Goal: Transaction & Acquisition: Purchase product/service

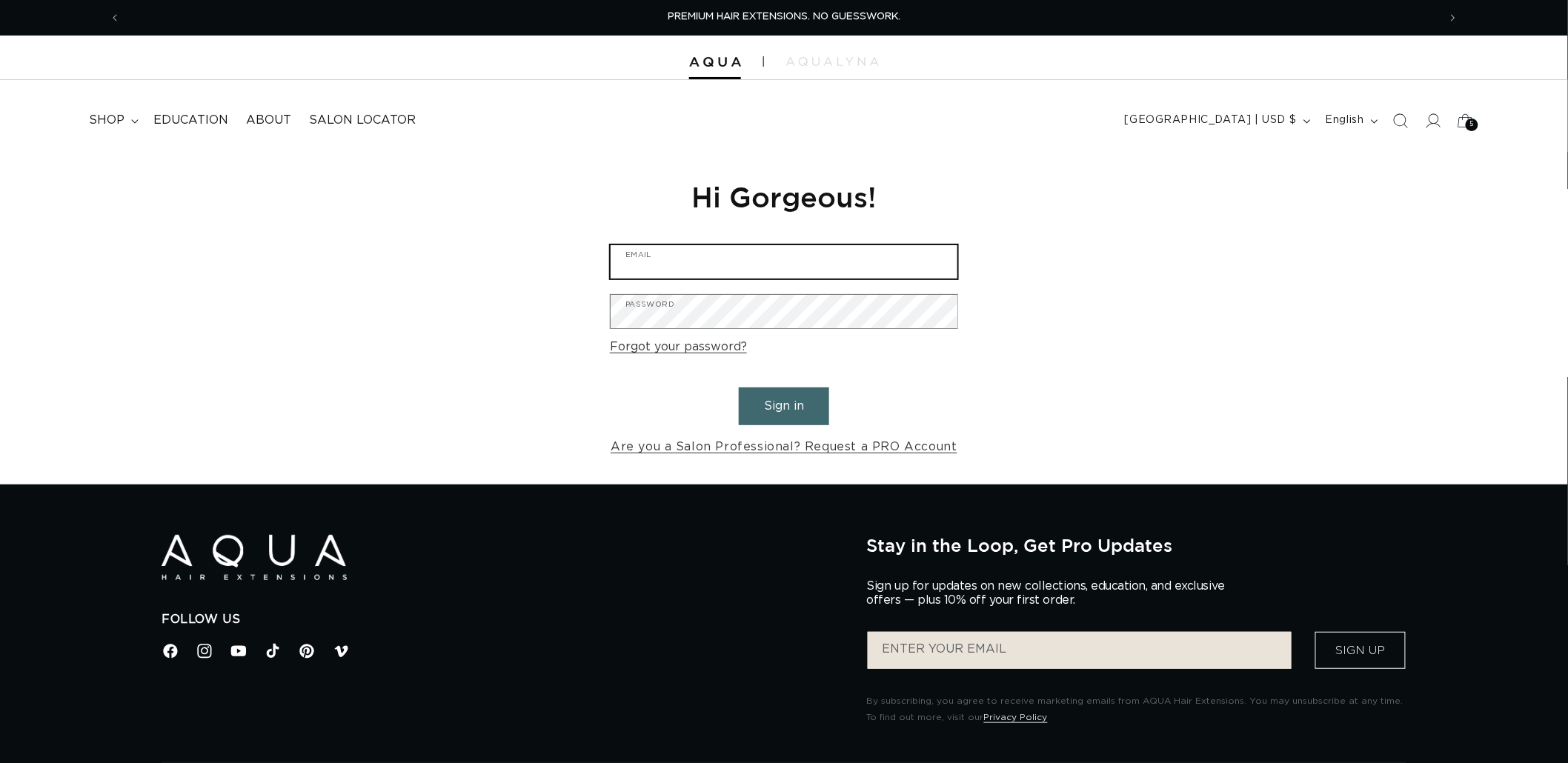
type input "[EMAIL_ADDRESS][DOMAIN_NAME]"
click at [790, 401] on button "Sign in" at bounding box center [783, 406] width 90 height 37
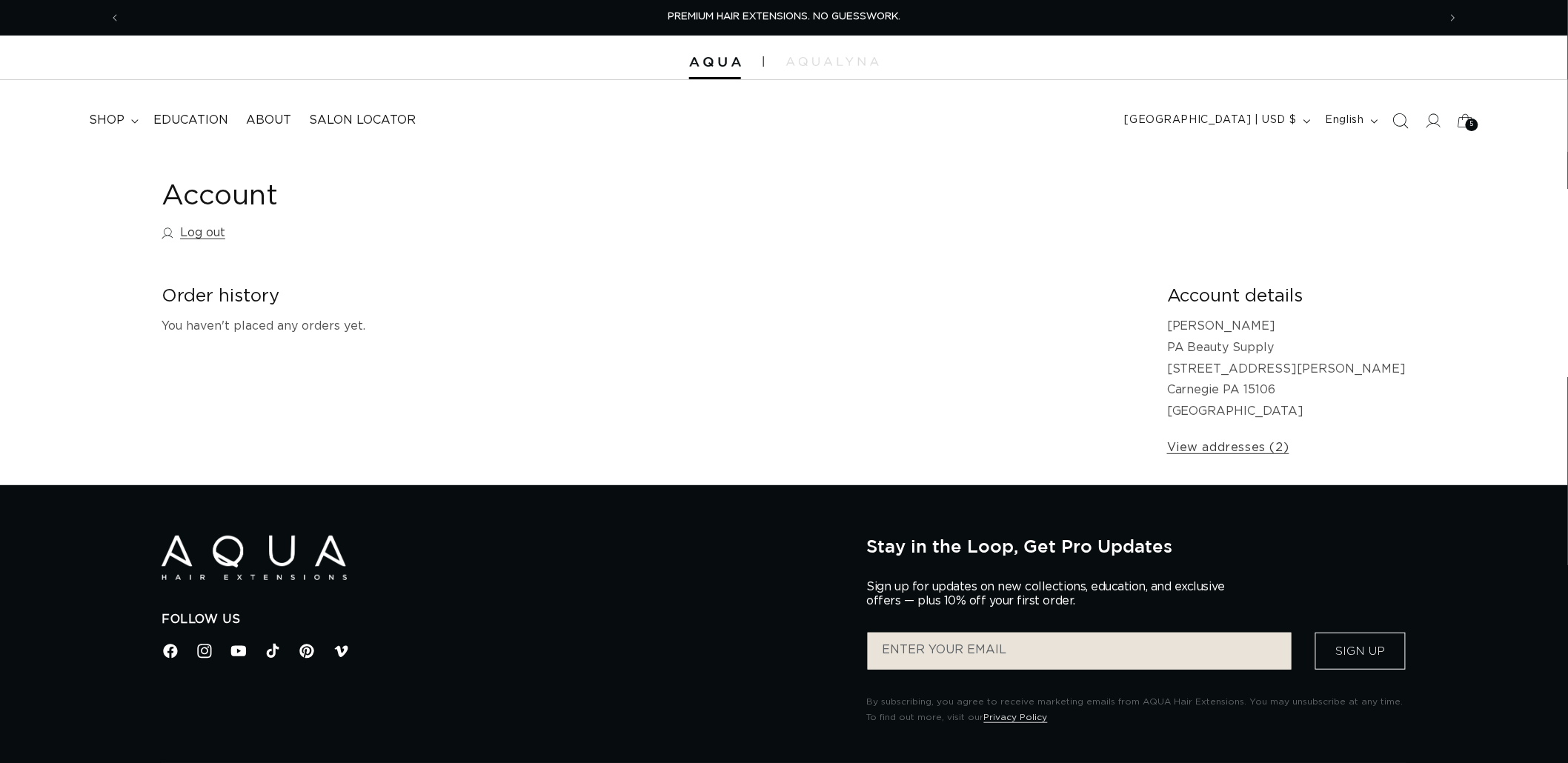
click at [1415, 115] on span "Search" at bounding box center [1400, 120] width 33 height 33
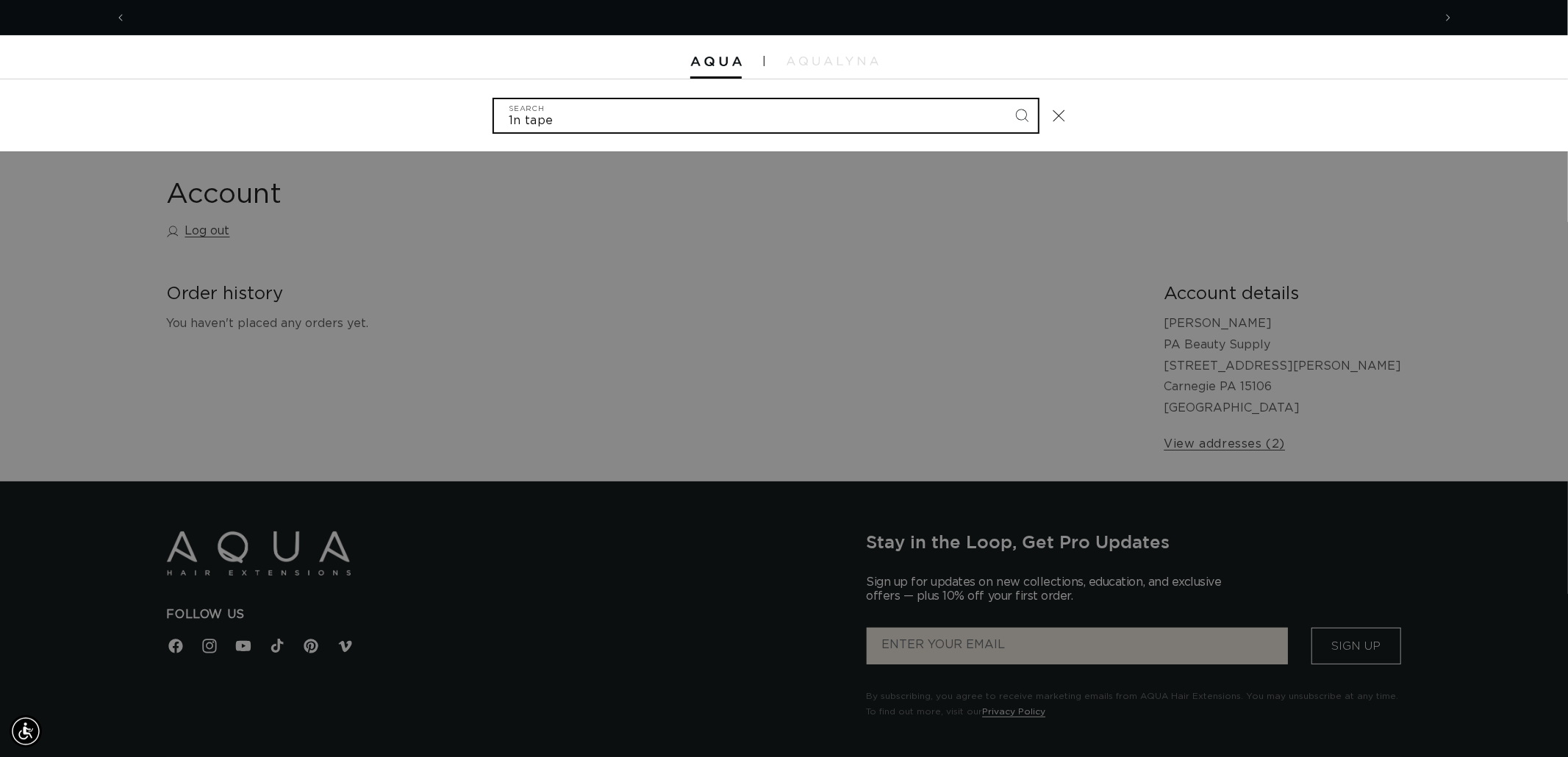
scroll to position [0, 2613]
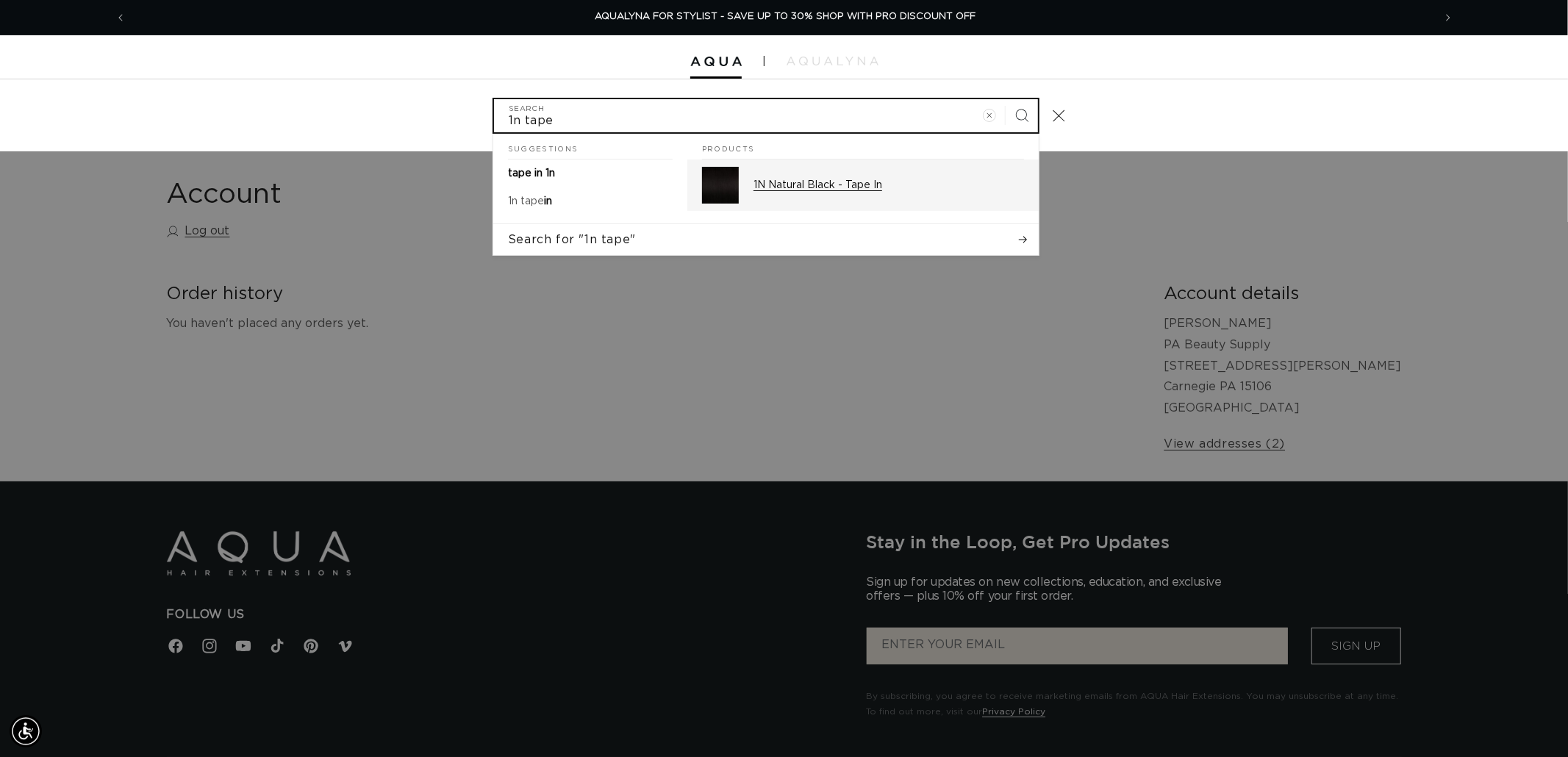
type input "1n tape"
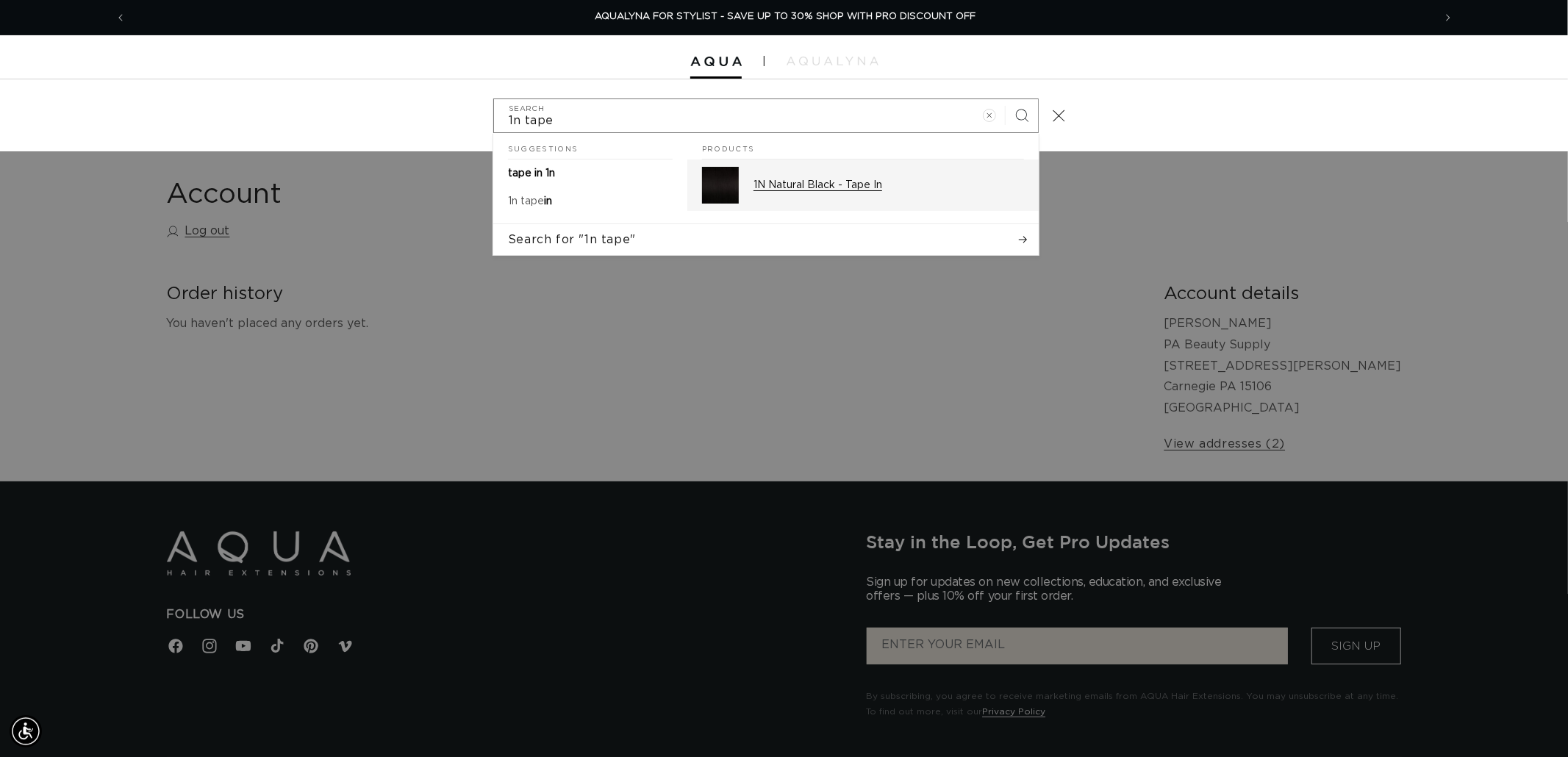
click at [834, 176] on div "1N Natural Black - Tape In" at bounding box center [888, 186] width 271 height 37
